Goal: Information Seeking & Learning: Learn about a topic

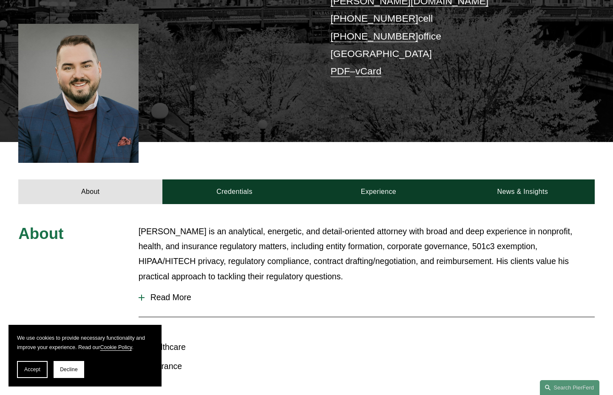
scroll to position [283, 0]
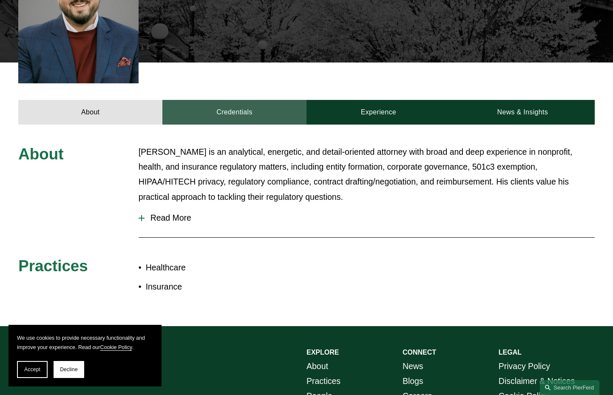
click at [217, 100] on link "Credentials" at bounding box center [235, 112] width 144 height 25
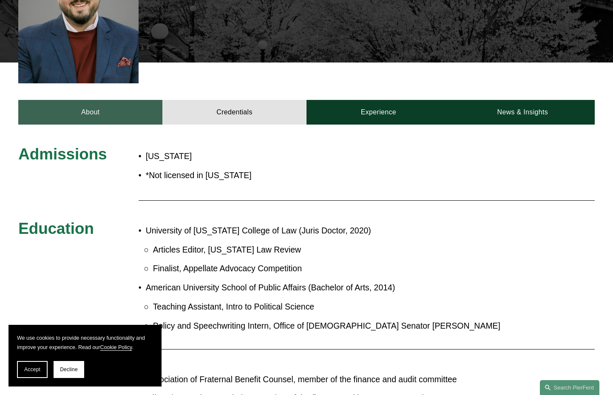
click at [137, 100] on link "About" at bounding box center [90, 112] width 144 height 25
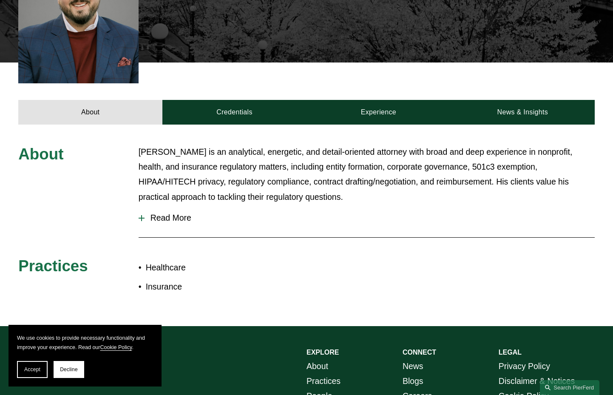
click at [207, 213] on span "Read More" at bounding box center [370, 218] width 451 height 10
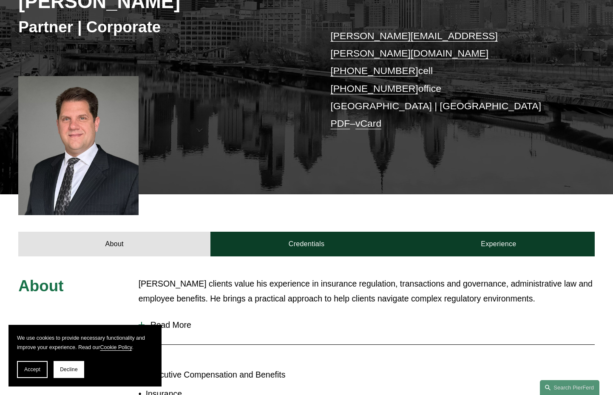
scroll to position [245, 0]
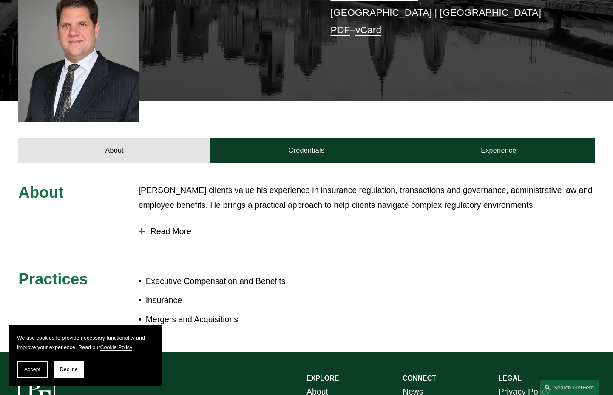
drag, startPoint x: 289, startPoint y: 139, endPoint x: 258, endPoint y: 184, distance: 54.8
click at [171, 227] on span "Read More" at bounding box center [370, 232] width 451 height 10
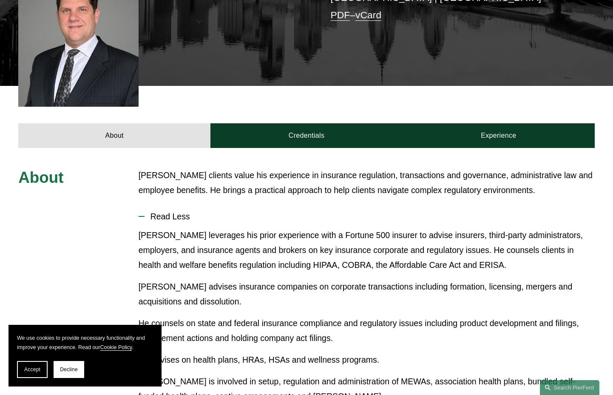
scroll to position [94, 0]
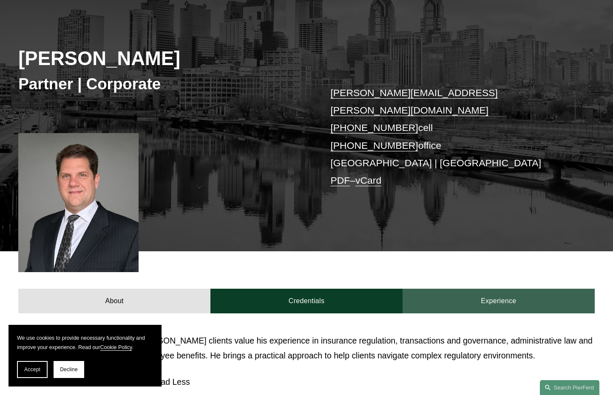
click at [474, 289] on link "Experience" at bounding box center [499, 301] width 192 height 25
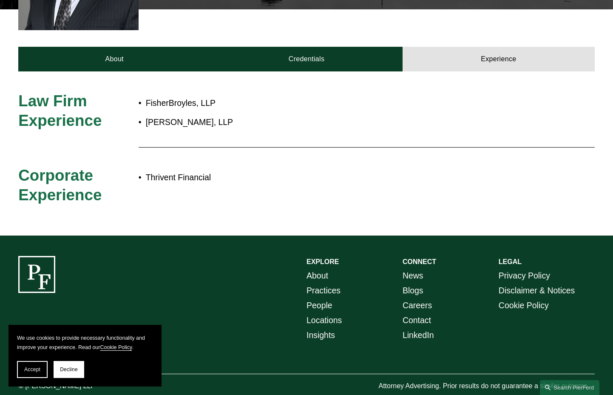
scroll to position [336, 0]
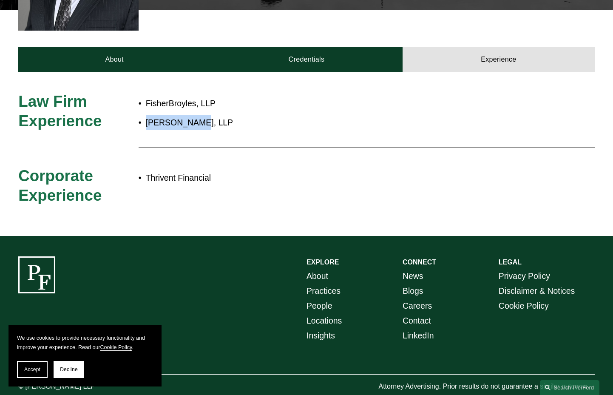
drag, startPoint x: 191, startPoint y: 105, endPoint x: 145, endPoint y: 106, distance: 45.5
click at [146, 115] on p "Stinson, LLP" at bounding box center [334, 122] width 377 height 15
copy p "Stinson, LLP"
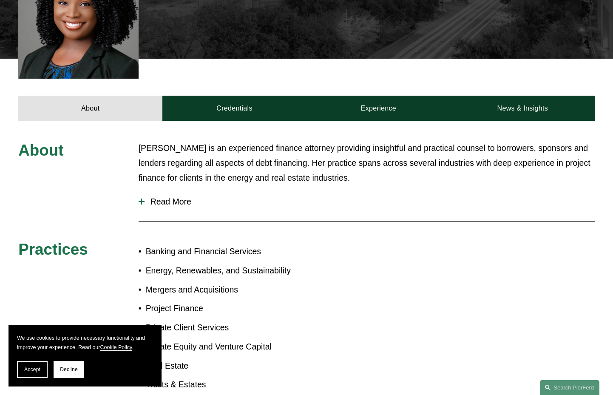
scroll to position [283, 0]
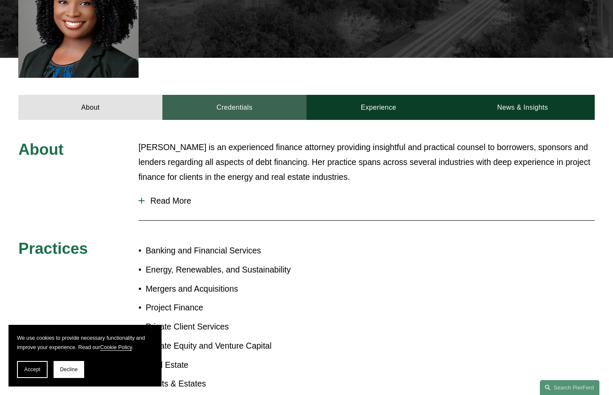
click at [209, 101] on link "Credentials" at bounding box center [235, 107] width 144 height 25
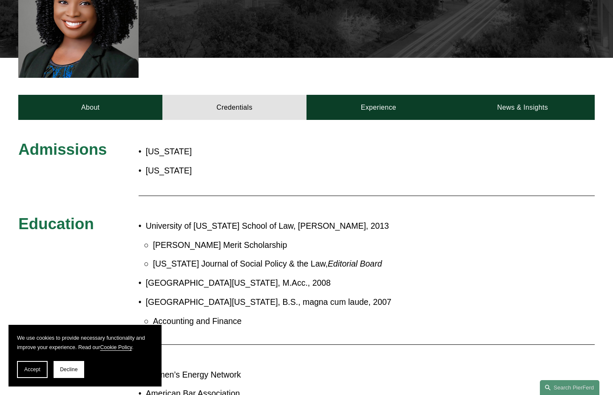
click at [377, 120] on div "Admissions [US_STATE] [US_STATE] Education University of [US_STATE] School of L…" at bounding box center [306, 363] width 613 height 487
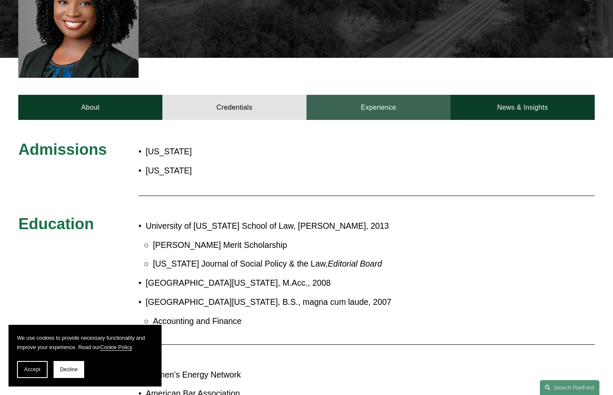
click at [383, 100] on link "Experience" at bounding box center [379, 107] width 144 height 25
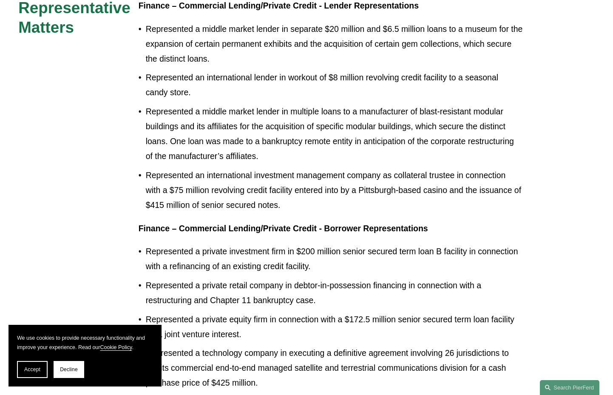
scroll to position [582, 0]
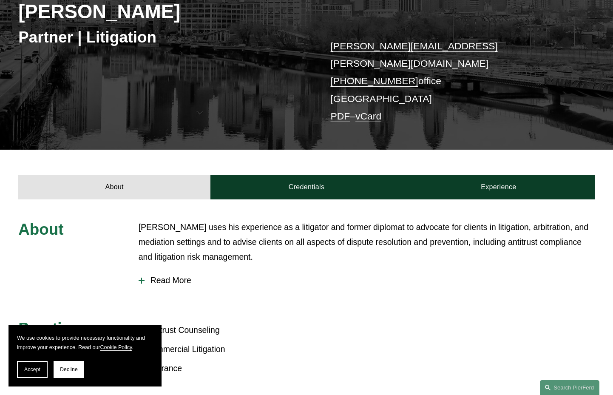
scroll to position [243, 0]
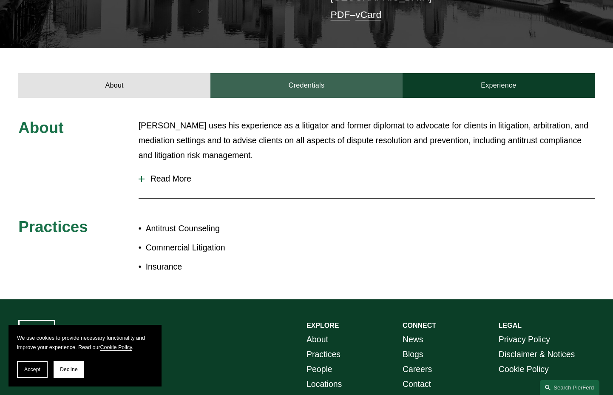
click at [295, 73] on link "Credentials" at bounding box center [307, 85] width 192 height 25
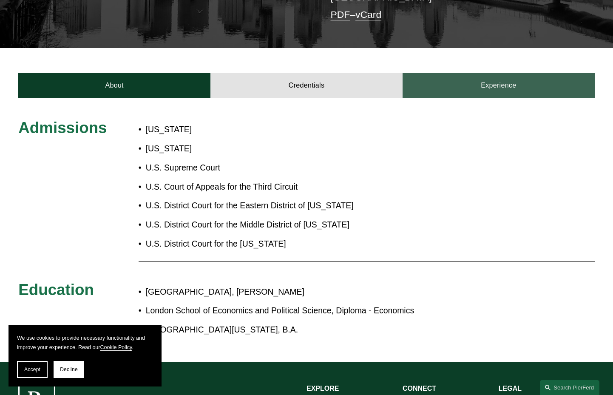
click at [446, 84] on link "Experience" at bounding box center [499, 85] width 192 height 25
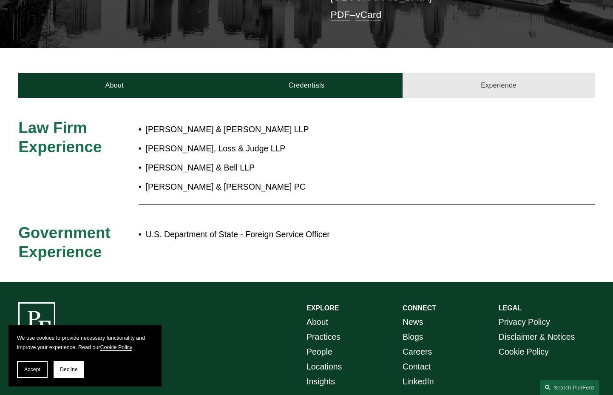
click at [448, 80] on link "Experience" at bounding box center [499, 85] width 192 height 25
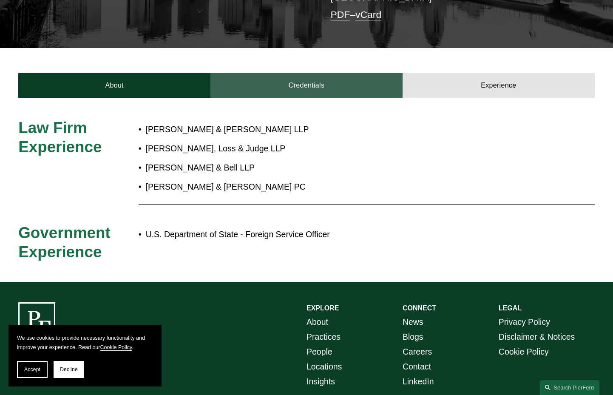
click at [302, 74] on link "Credentials" at bounding box center [307, 85] width 192 height 25
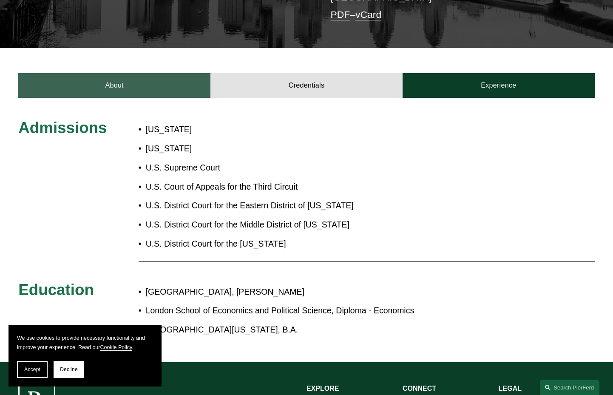
click at [138, 73] on link "About" at bounding box center [114, 85] width 192 height 25
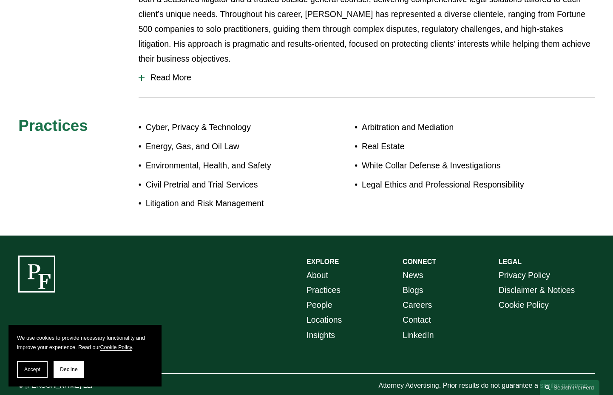
scroll to position [502, 0]
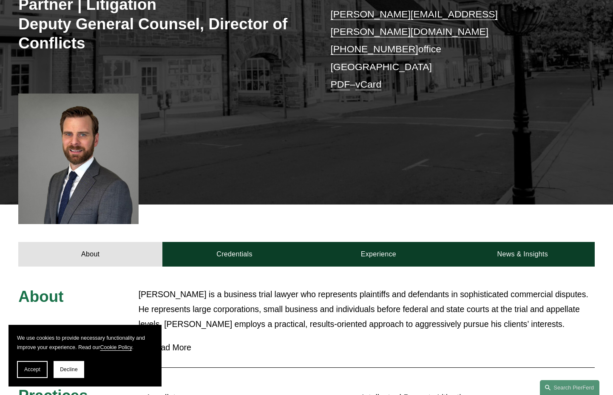
scroll to position [178, 0]
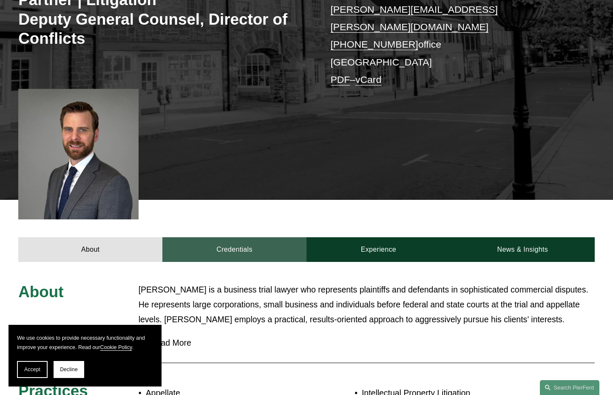
click at [267, 239] on link "Credentials" at bounding box center [235, 249] width 144 height 25
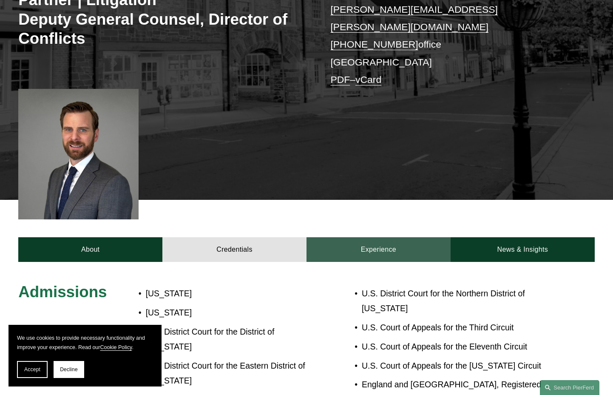
click at [362, 243] on link "Experience" at bounding box center [379, 249] width 144 height 25
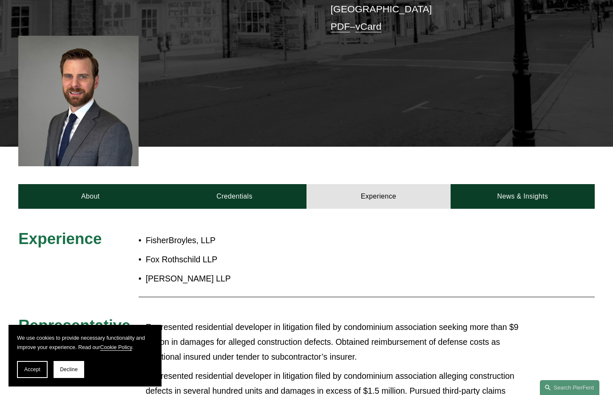
scroll to position [327, 0]
